Goal: Check status: Check status

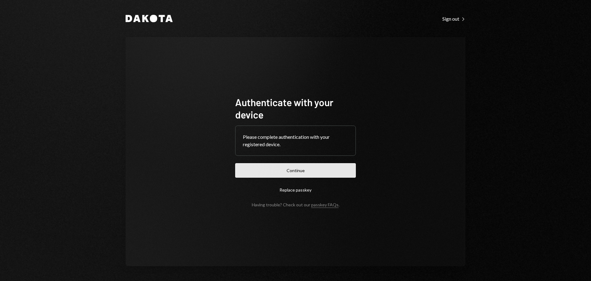
click at [297, 172] on button "Continue" at bounding box center [295, 170] width 121 height 14
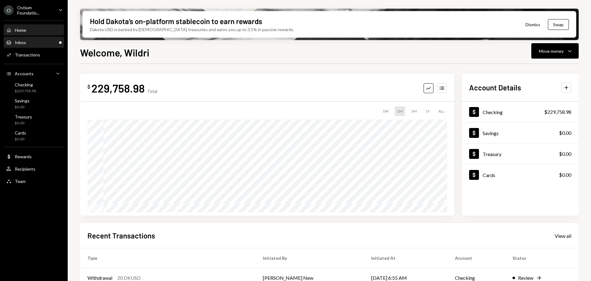
click at [31, 42] on div "Inbox Inbox" at bounding box center [33, 43] width 55 height 6
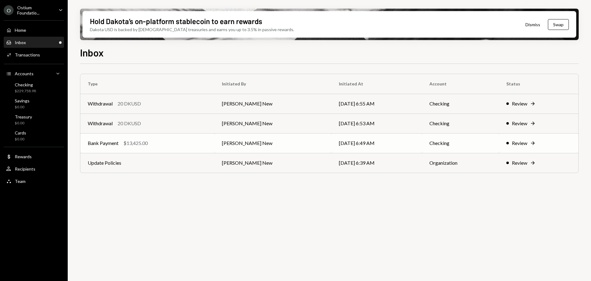
click at [207, 140] on div "Bank Payment $13,425.00" at bounding box center [148, 142] width 120 height 7
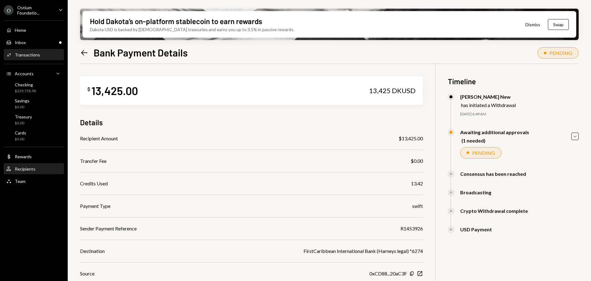
click at [23, 169] on div "Recipients" at bounding box center [25, 168] width 21 height 5
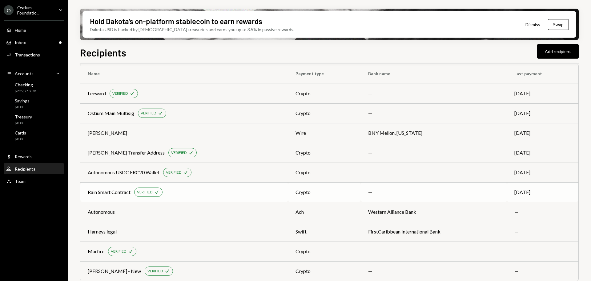
scroll to position [16, 0]
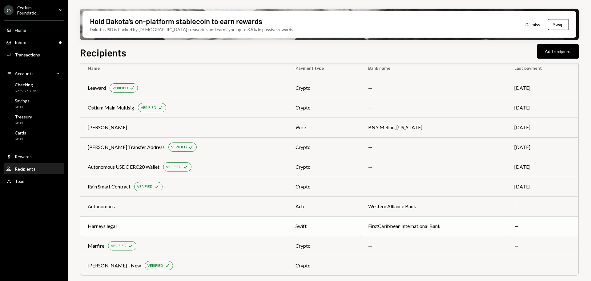
click at [313, 229] on div "swift" at bounding box center [325, 225] width 58 height 7
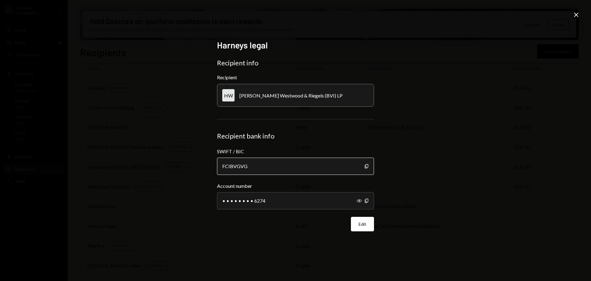
drag, startPoint x: 367, startPoint y: 166, endPoint x: 359, endPoint y: 163, distance: 8.3
click at [367, 166] on icon "Copy" at bounding box center [366, 166] width 5 height 5
click at [360, 201] on icon "Show" at bounding box center [359, 200] width 5 height 5
click at [366, 201] on icon "button" at bounding box center [366, 200] width 3 height 4
click at [576, 15] on icon "Close" at bounding box center [576, 14] width 7 height 7
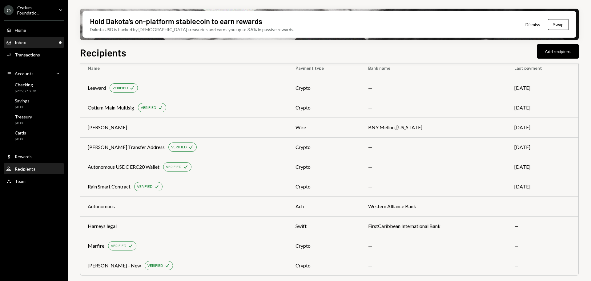
click at [30, 41] on div "Inbox Inbox" at bounding box center [33, 43] width 55 height 6
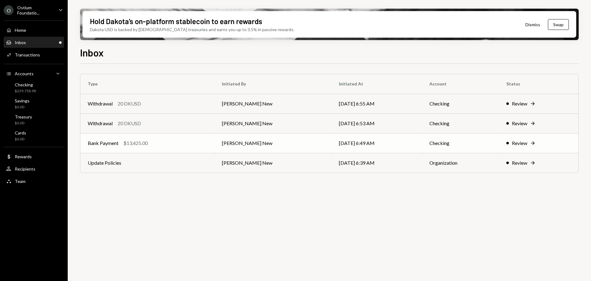
click at [204, 141] on div "Bank Payment $13,425.00" at bounding box center [148, 142] width 120 height 7
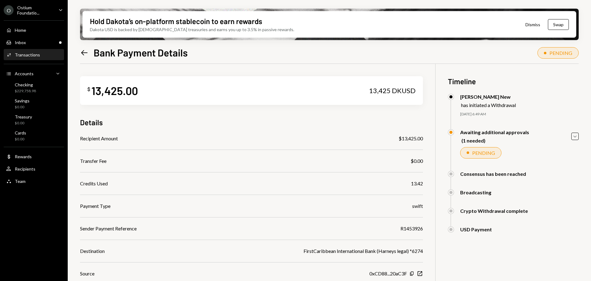
click at [309, 138] on div "Recipient Amount $13,425.00" at bounding box center [251, 138] width 343 height 7
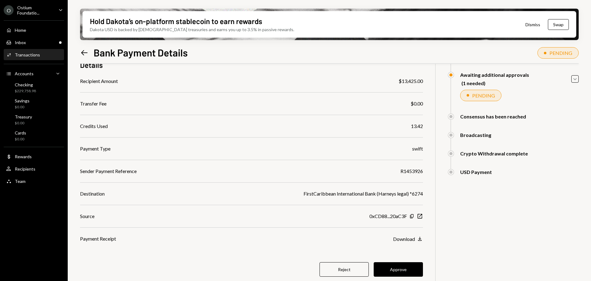
scroll to position [58, 0]
click at [410, 270] on button "Approve" at bounding box center [398, 268] width 49 height 14
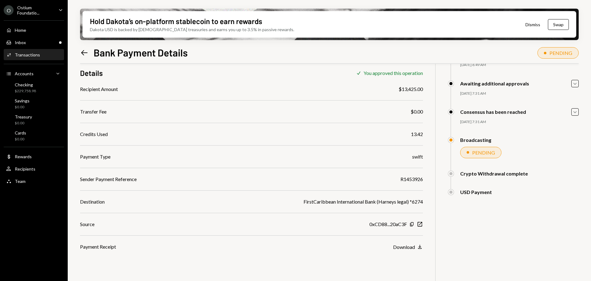
scroll to position [49, 0]
click at [20, 43] on div "Inbox" at bounding box center [20, 42] width 11 height 5
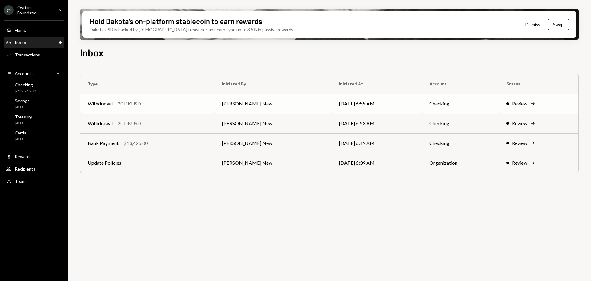
click at [258, 106] on td "[PERSON_NAME] New" at bounding box center [273, 104] width 117 height 20
